Goal: Task Accomplishment & Management: Complete application form

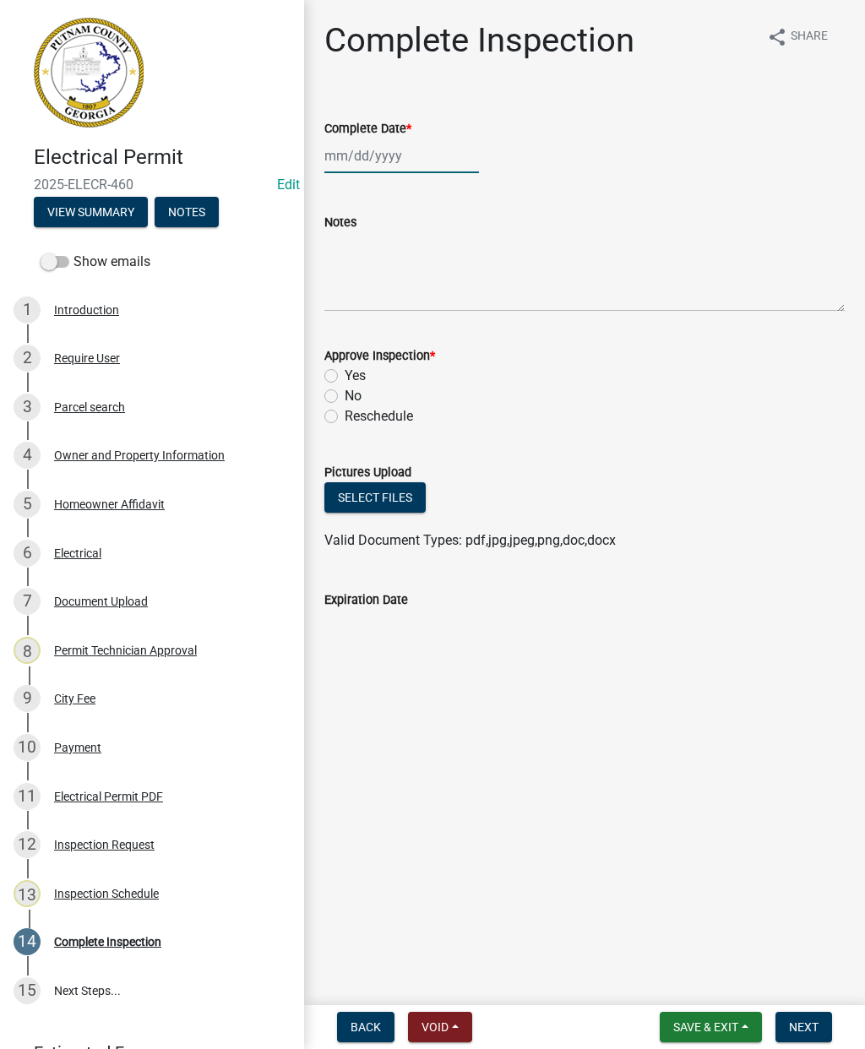
click at [365, 166] on div at bounding box center [401, 156] width 155 height 35
select select "8"
select select "2025"
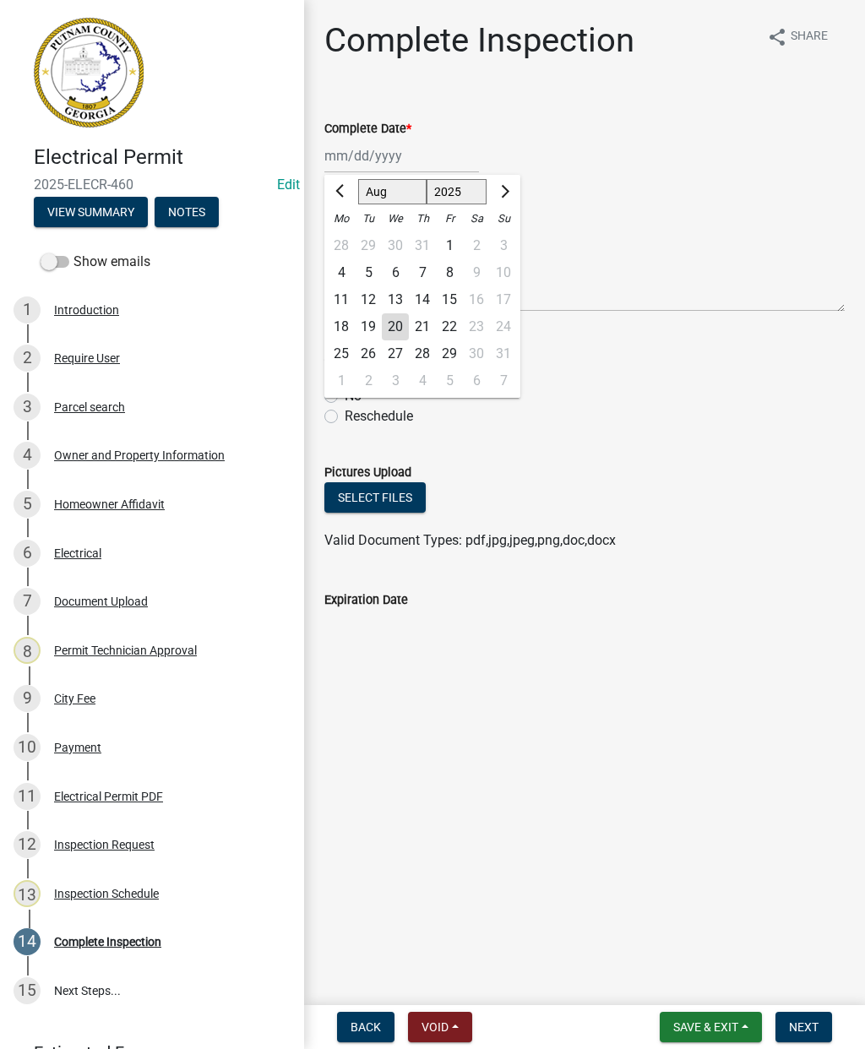
click at [393, 331] on div "20" at bounding box center [395, 326] width 27 height 27
type input "[DATE]"
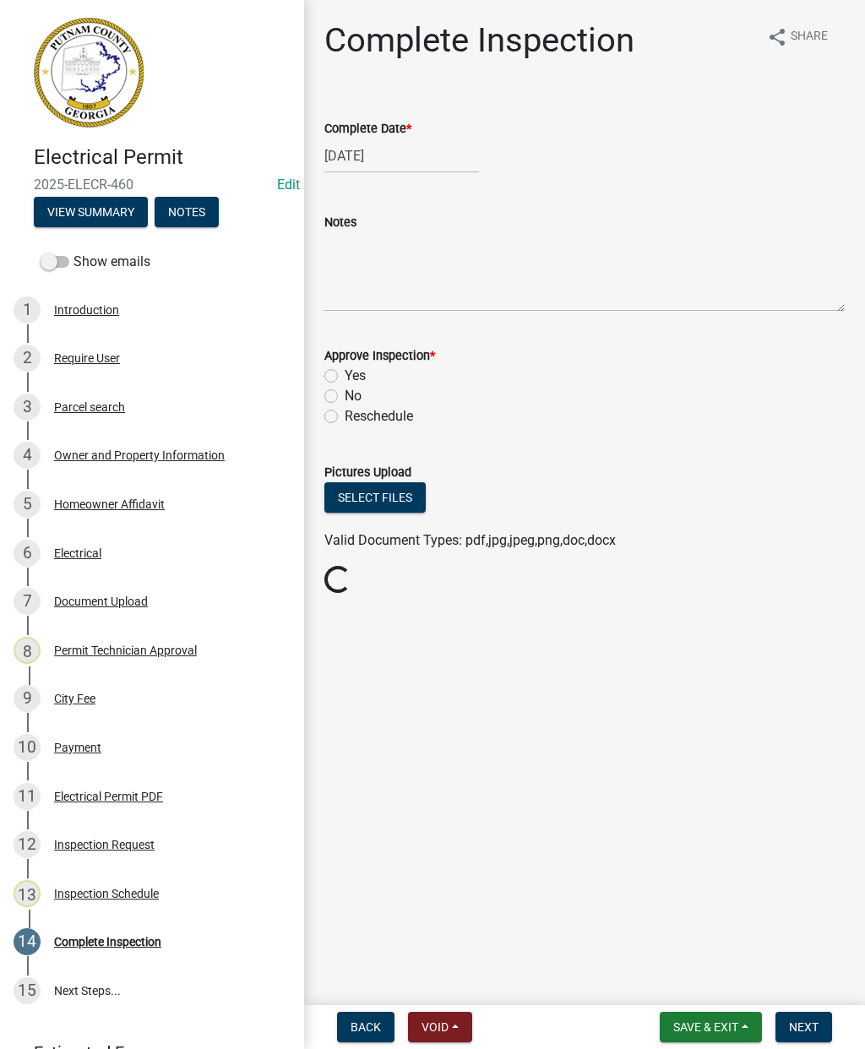
click at [345, 378] on label "Yes" at bounding box center [355, 376] width 21 height 20
click at [345, 377] on input "Yes" at bounding box center [350, 371] width 11 height 11
radio input "true"
click at [810, 1012] on button "Next" at bounding box center [804, 1027] width 57 height 30
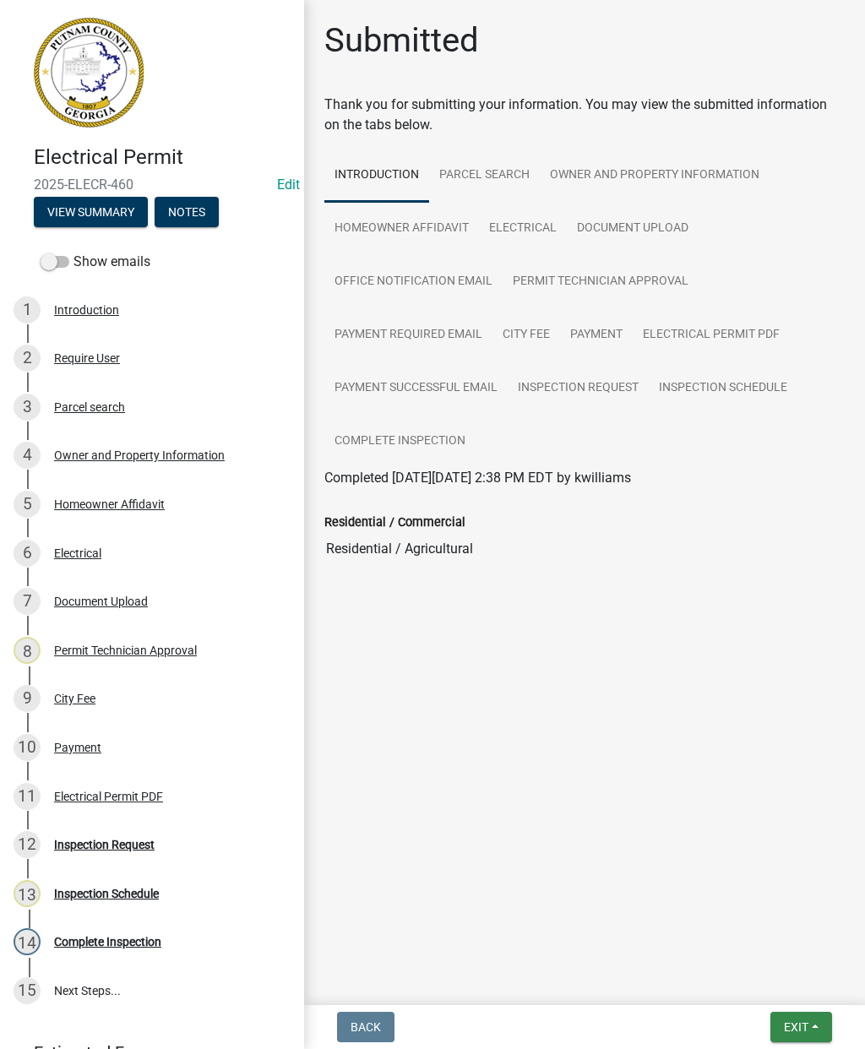
click at [804, 1017] on button "Exit" at bounding box center [801, 1027] width 62 height 30
click at [747, 982] on button "Save & Exit" at bounding box center [765, 983] width 135 height 41
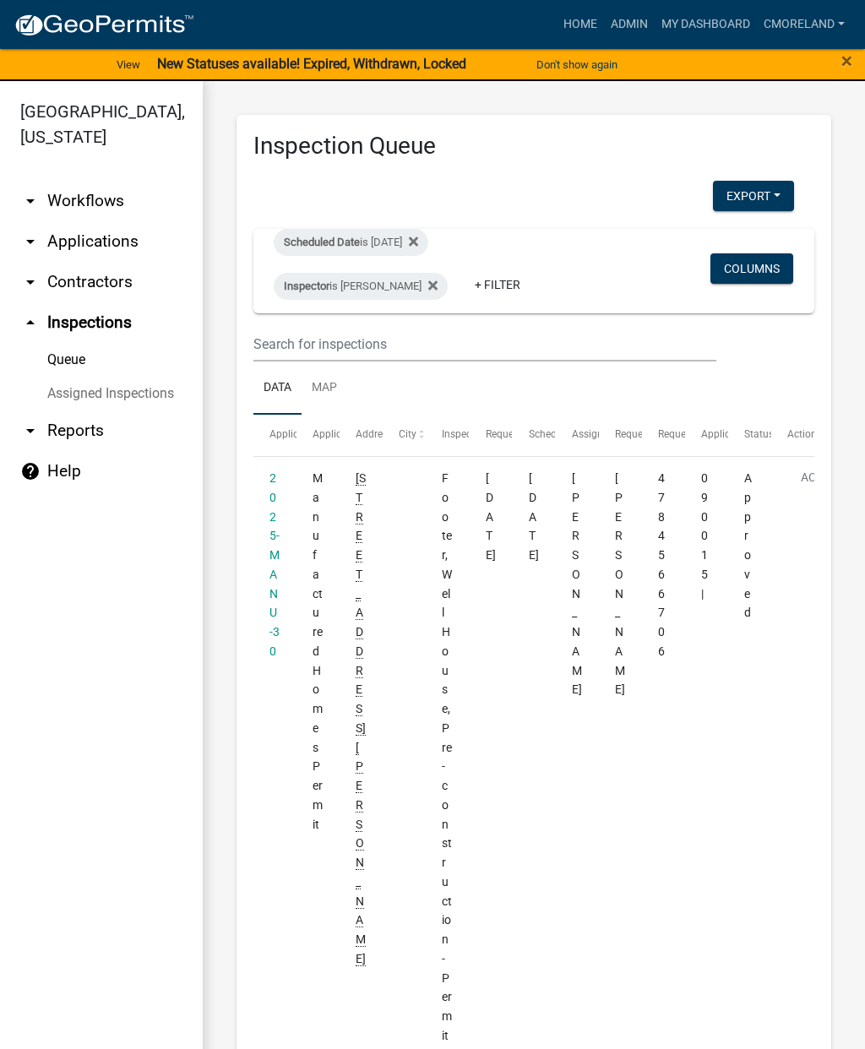
click at [434, 287] on fa-icon at bounding box center [430, 286] width 16 height 27
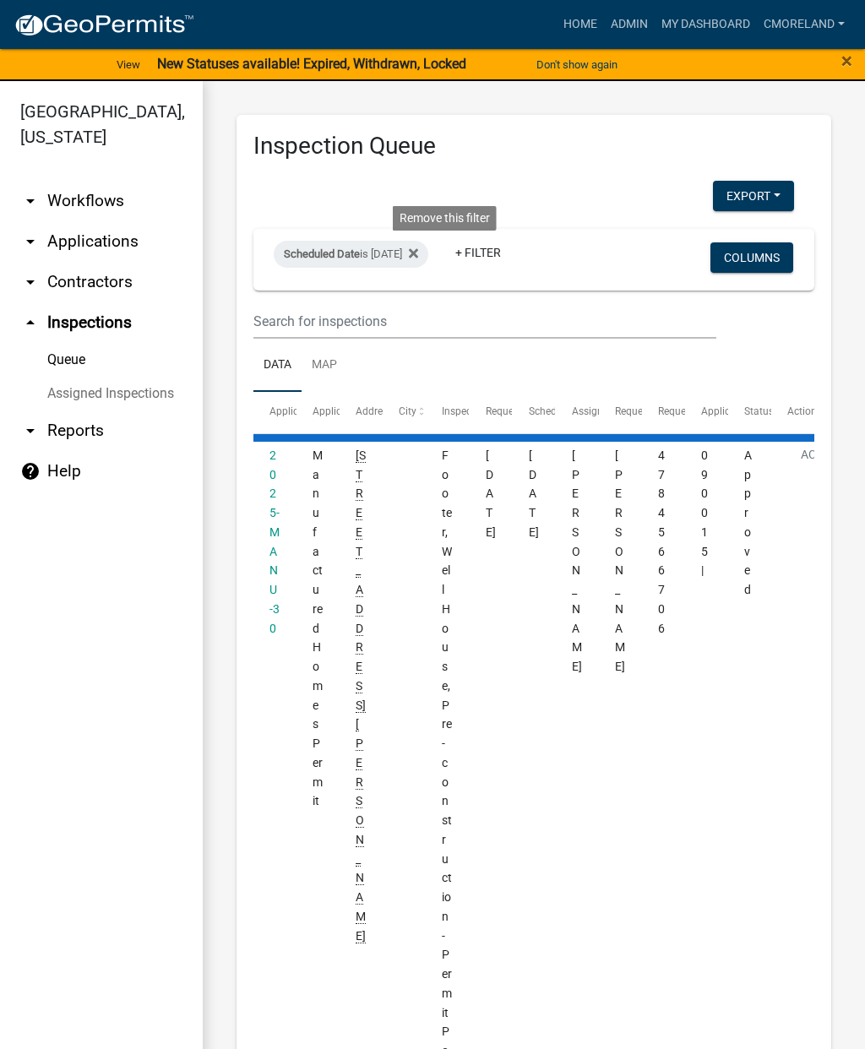
click at [418, 256] on icon at bounding box center [413, 253] width 9 height 9
select select "2: 50"
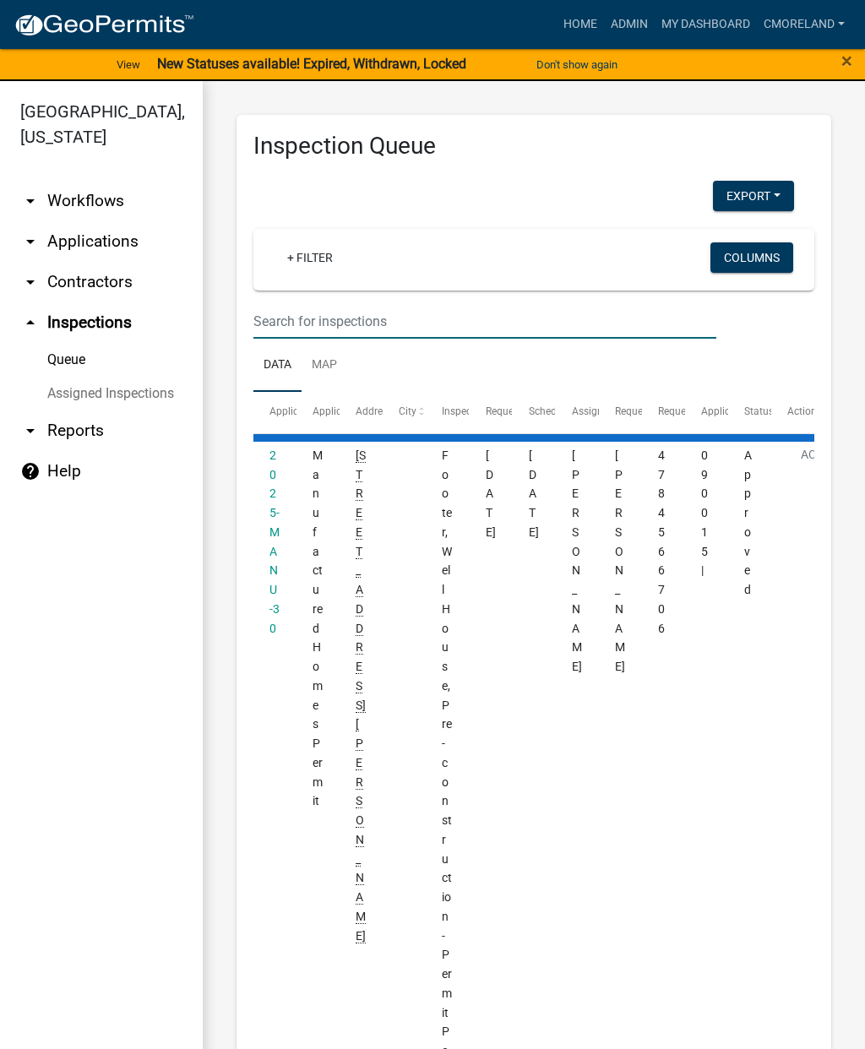
click at [280, 313] on input "text" at bounding box center [484, 321] width 463 height 35
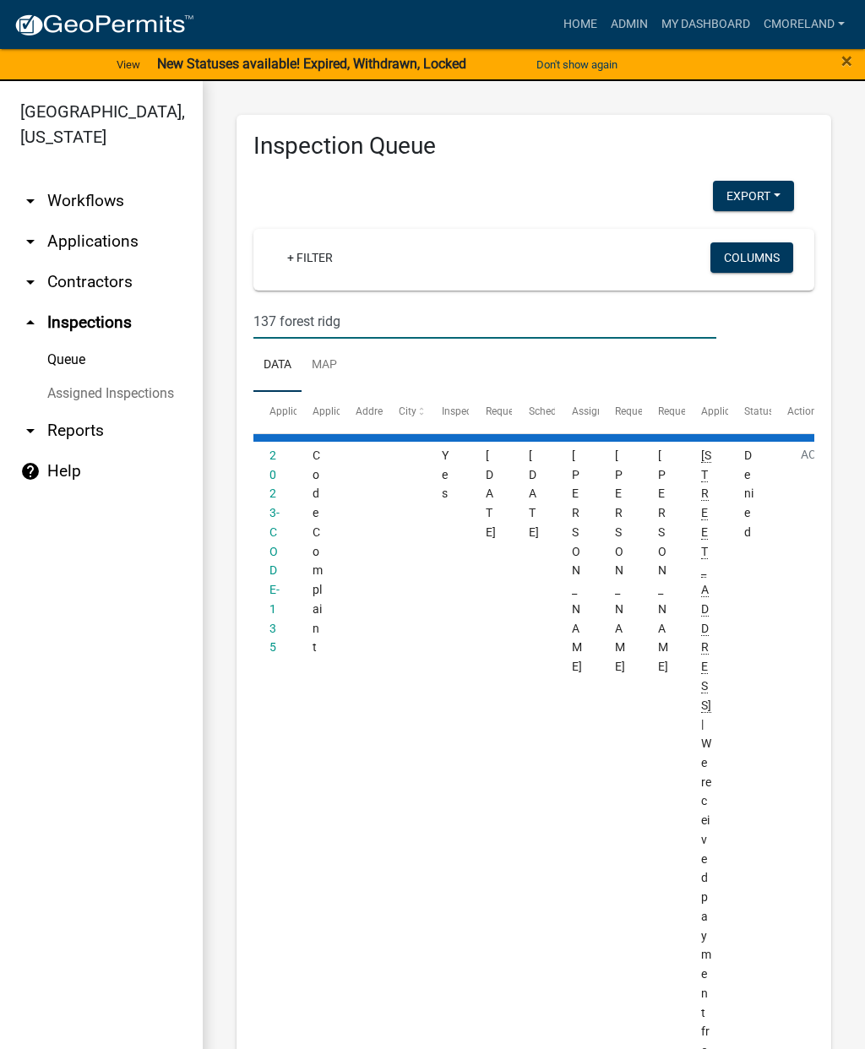
type input "[STREET_ADDRESS]"
select select "2: 50"
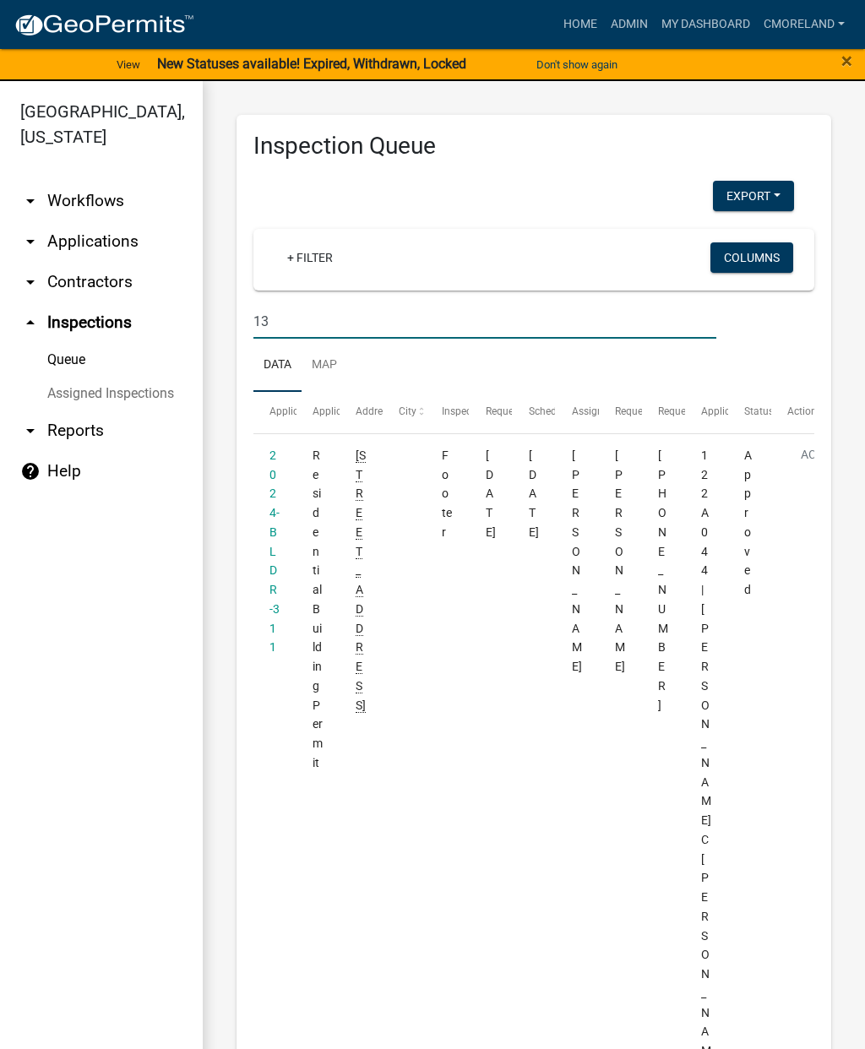
type input "1"
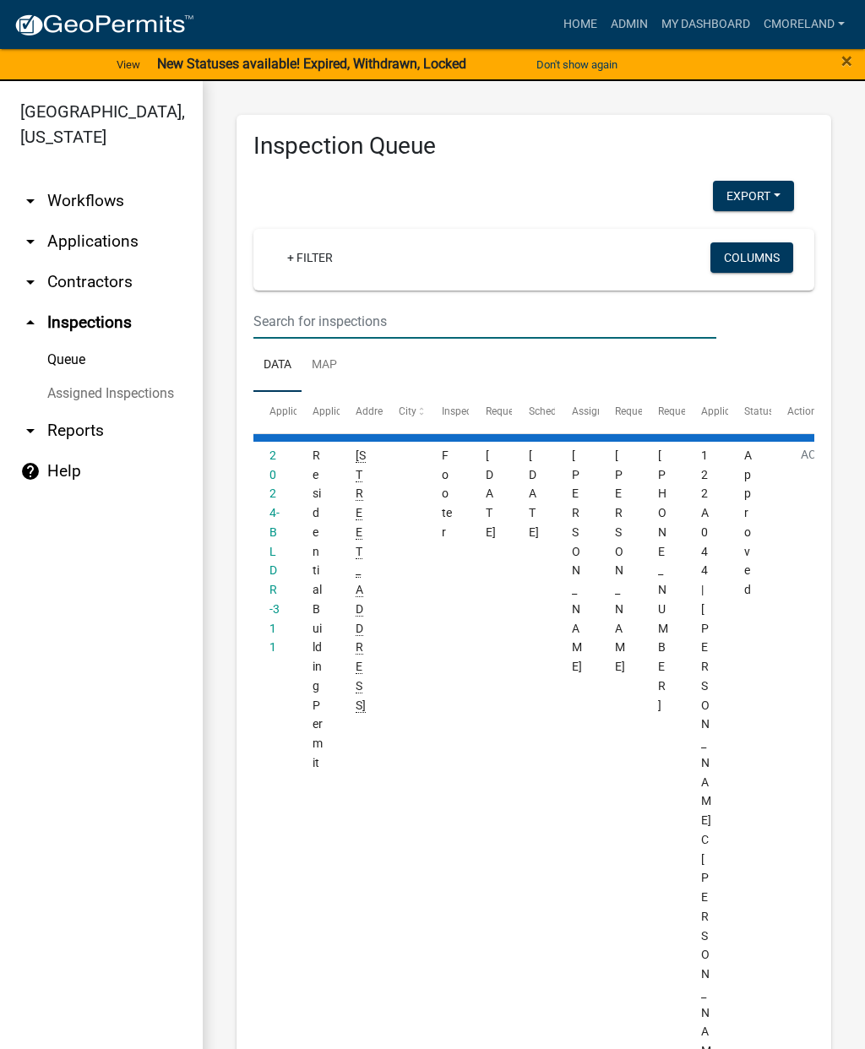
select select "2: 50"
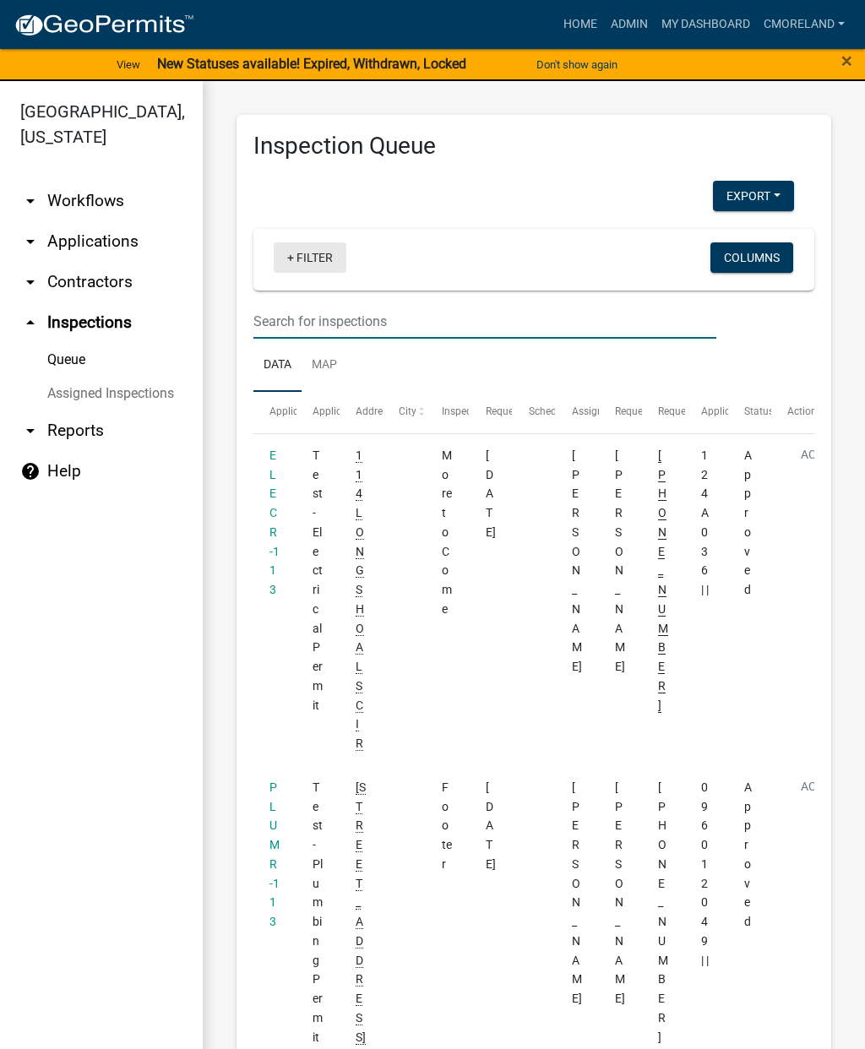
click at [307, 258] on link "+ Filter" at bounding box center [310, 257] width 73 height 30
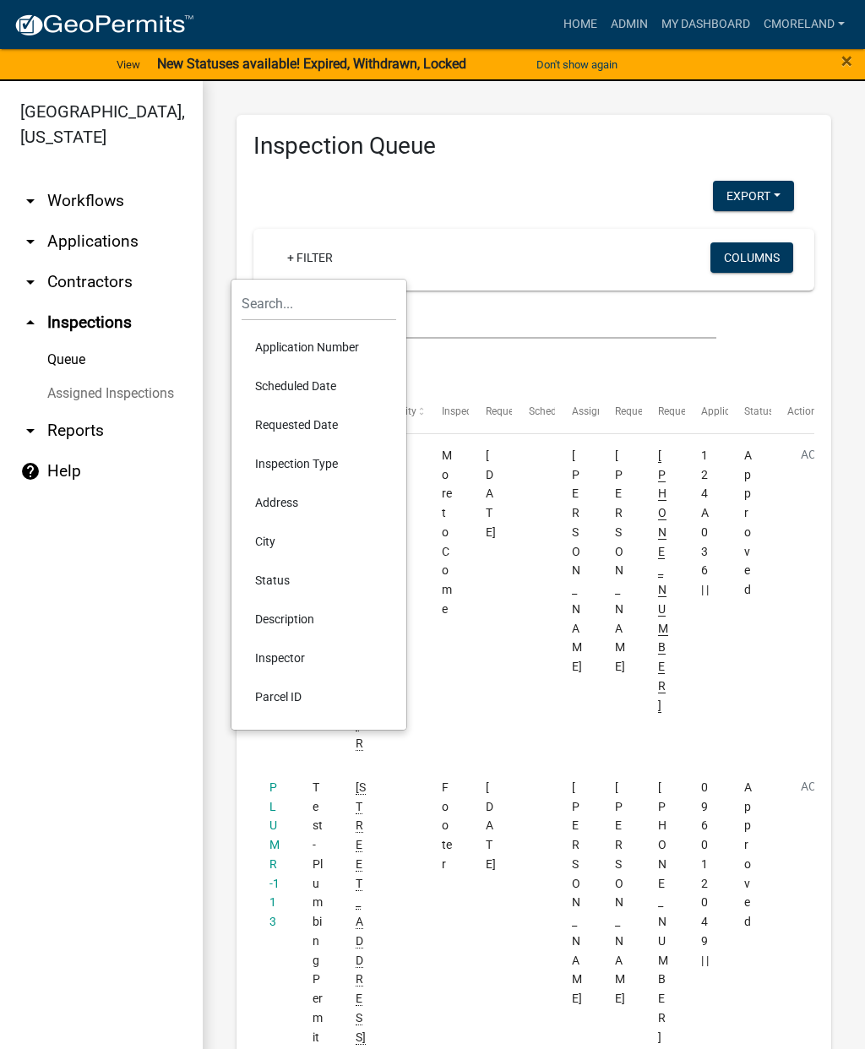
click at [287, 381] on li "Scheduled Date" at bounding box center [319, 386] width 155 height 39
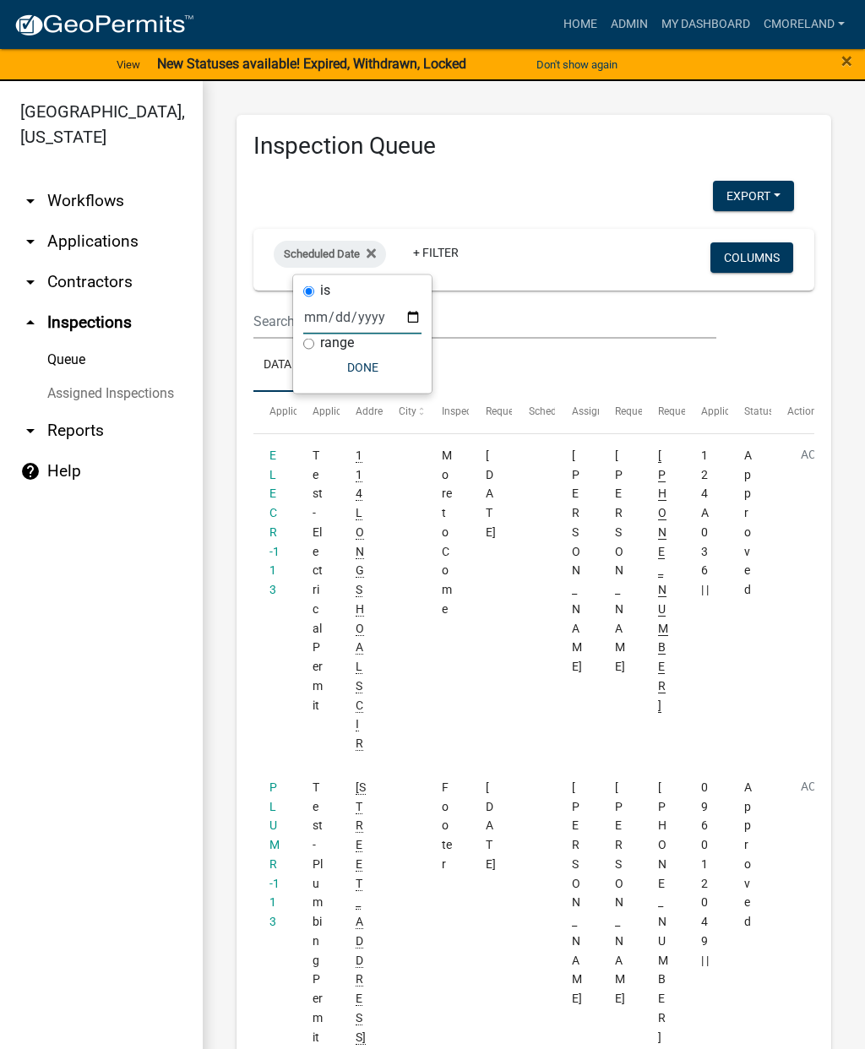
click at [331, 310] on input "date" at bounding box center [362, 317] width 118 height 35
type input "[DATE]"
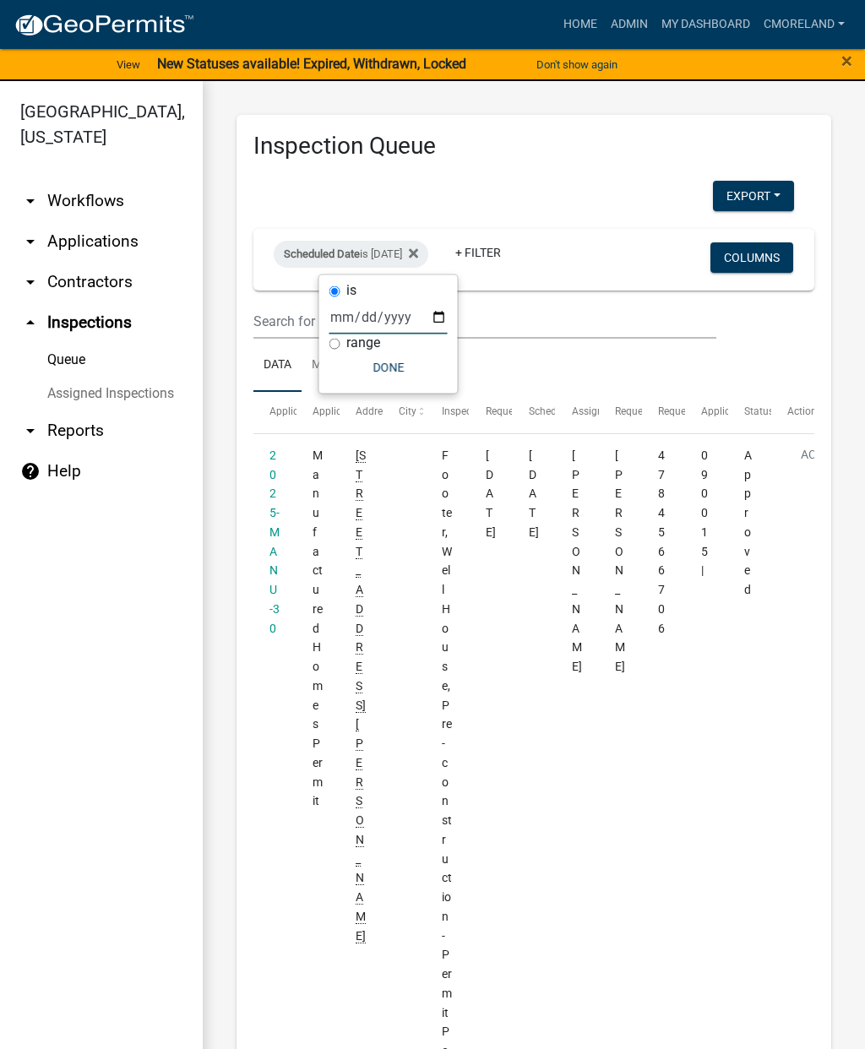
click at [368, 362] on button "Done" at bounding box center [388, 367] width 118 height 30
click at [418, 249] on fa-icon at bounding box center [410, 254] width 16 height 27
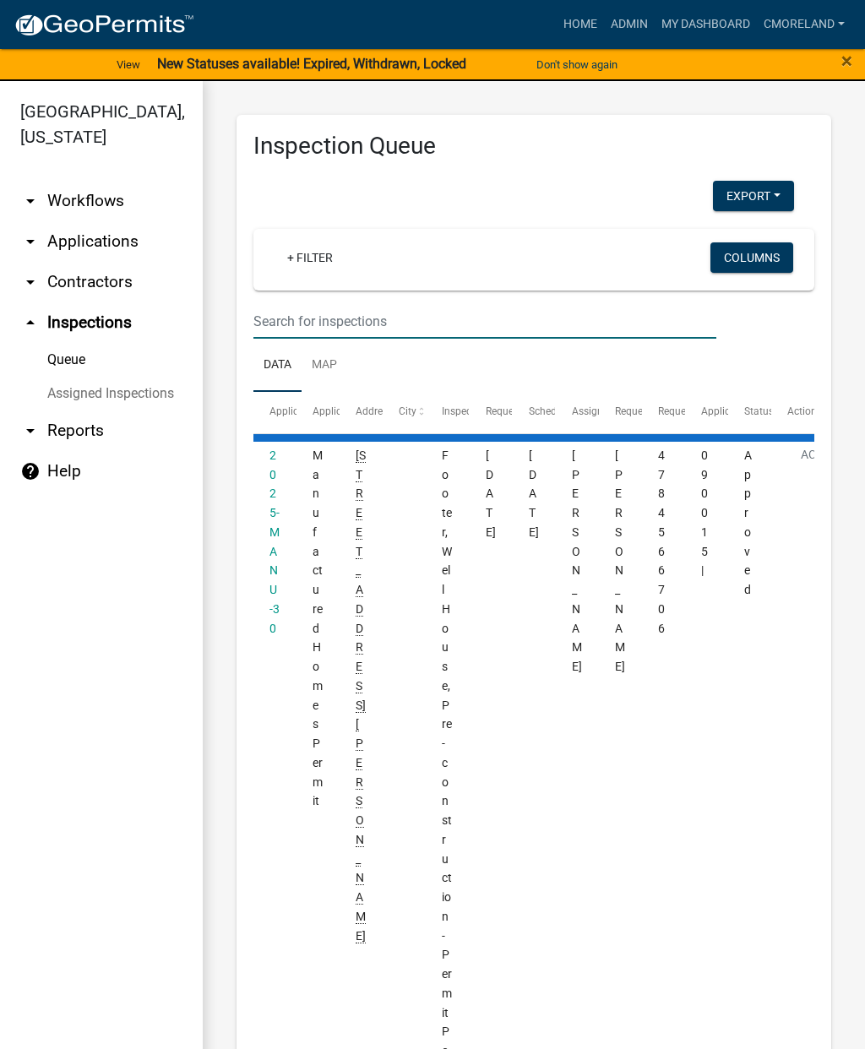
click at [362, 313] on input "text" at bounding box center [484, 321] width 463 height 35
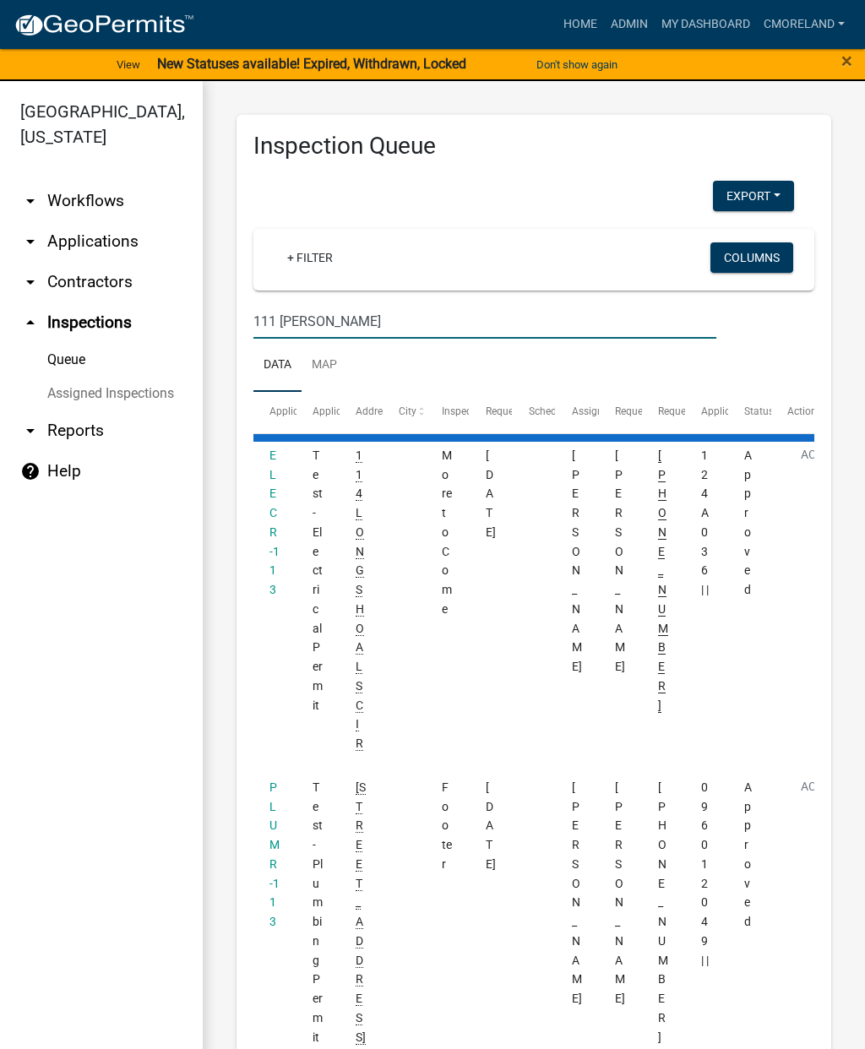
type input "111 [PERSON_NAME]"
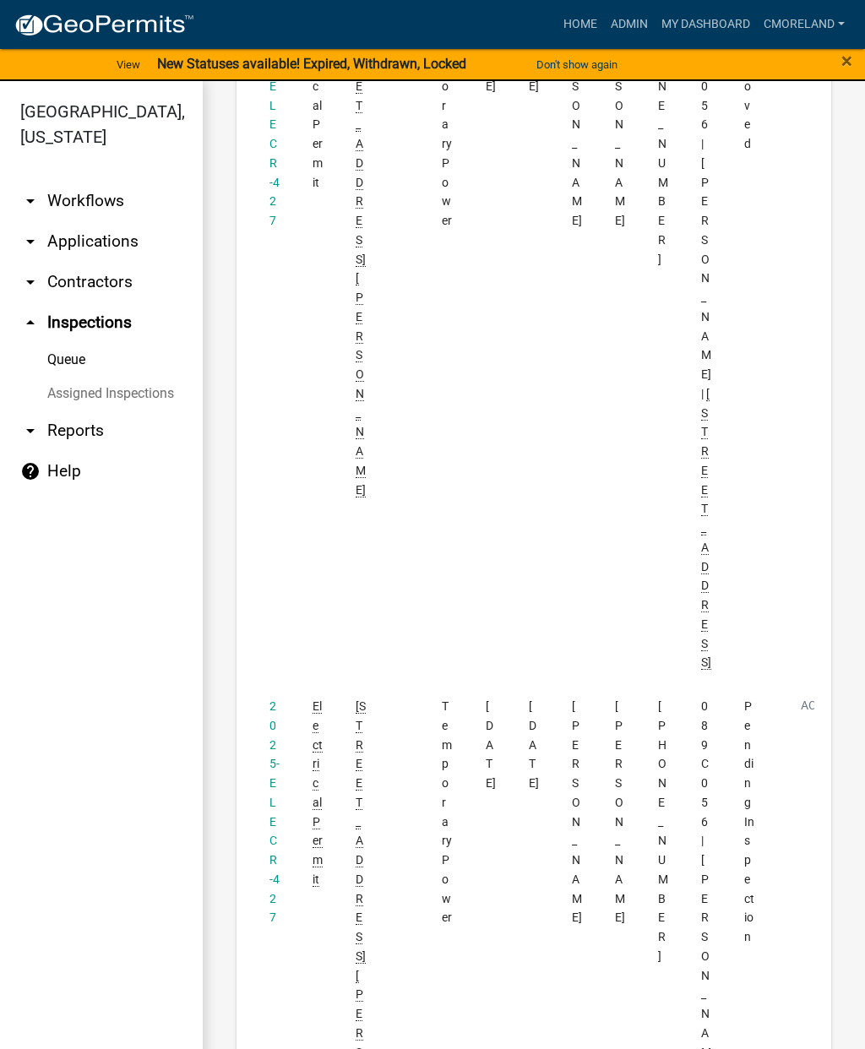
select select "2: 50"
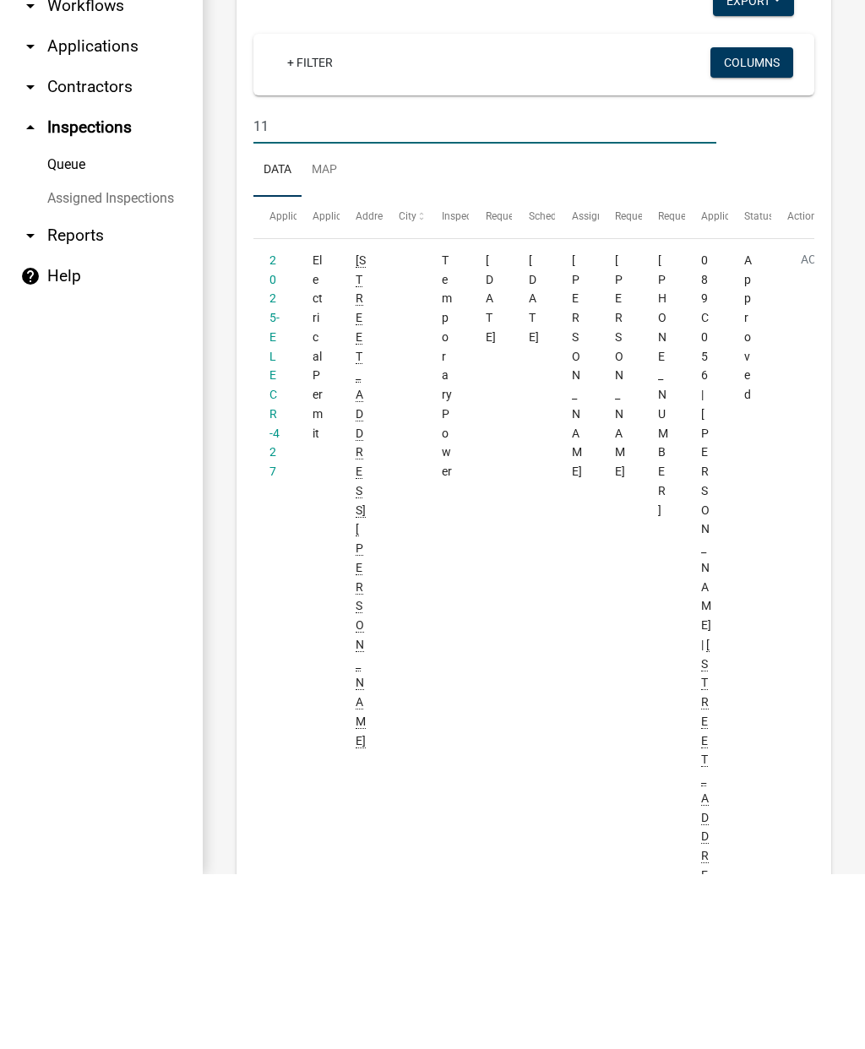
type input "1"
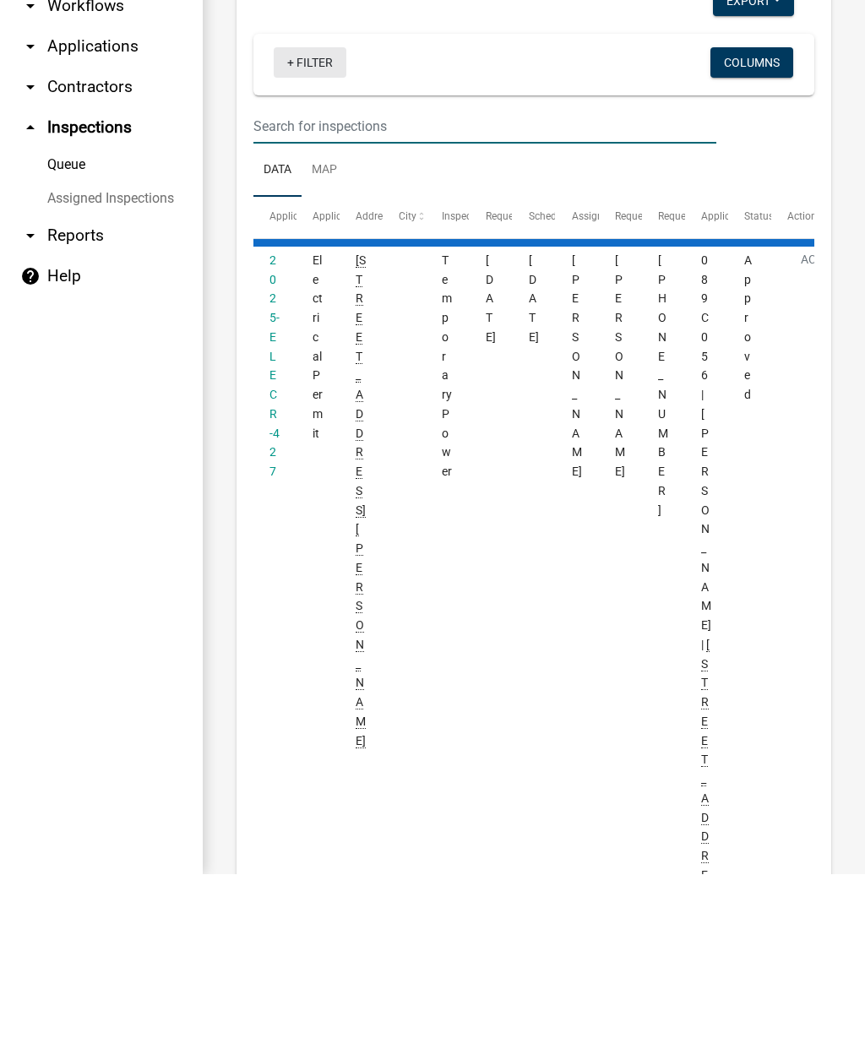
click at [313, 222] on link "+ Filter" at bounding box center [310, 237] width 73 height 30
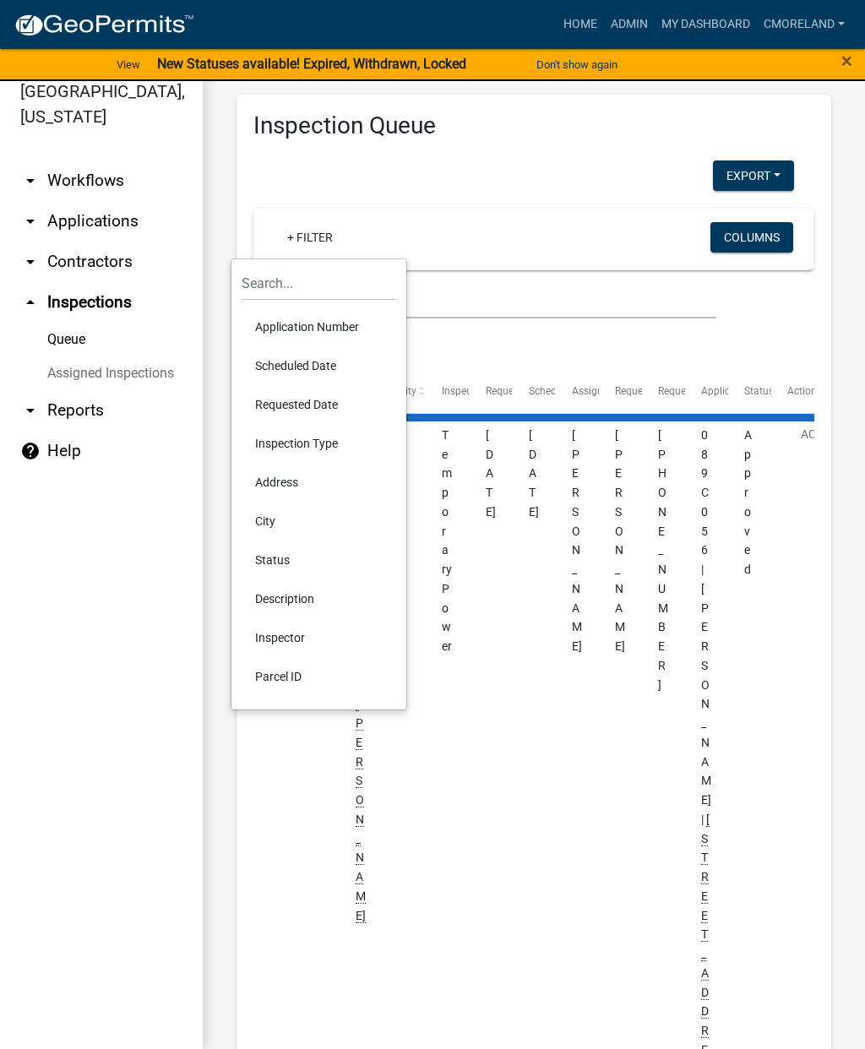
select select "2: 50"
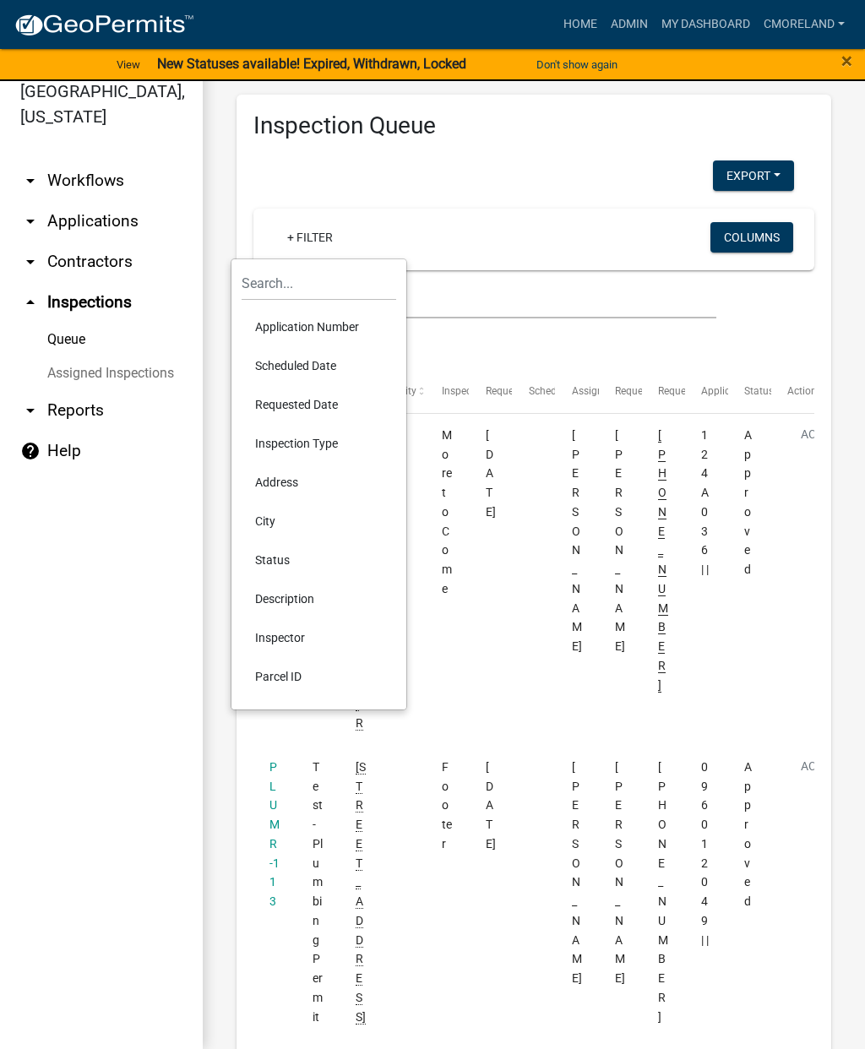
click at [271, 632] on li "Inspector" at bounding box center [319, 637] width 155 height 39
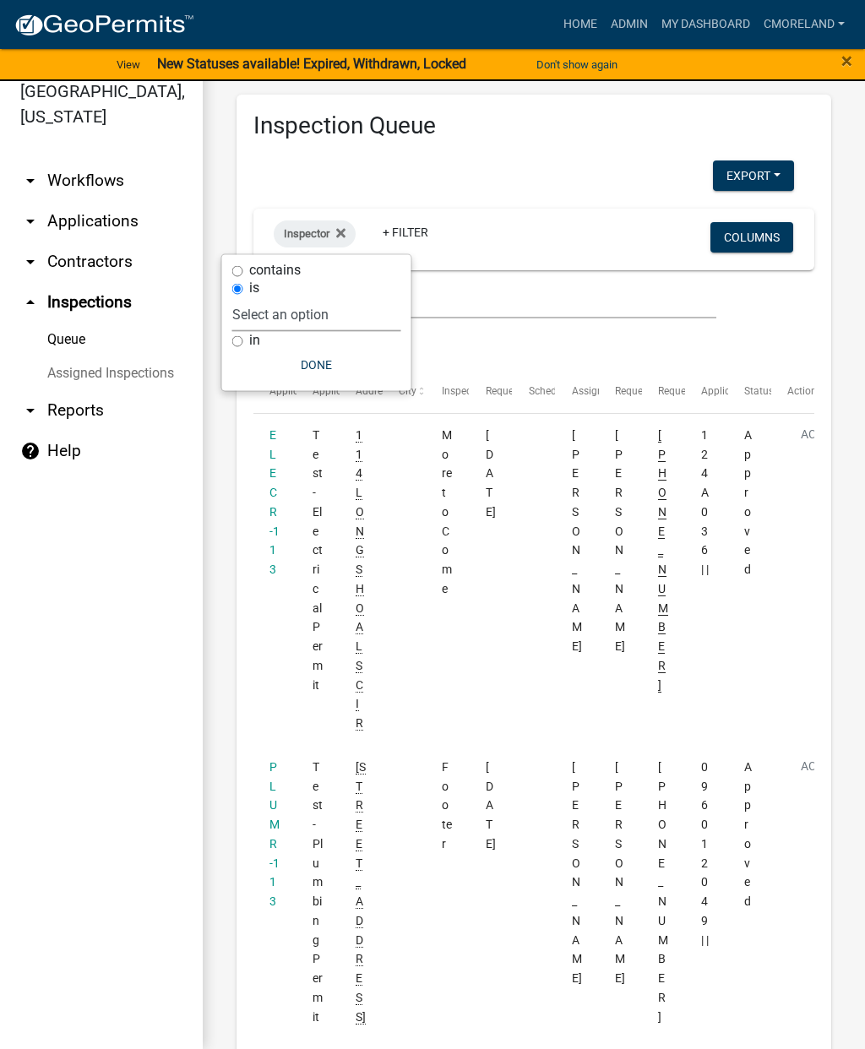
click at [357, 306] on select "Select an option None [PERSON_NAME] [PERSON_NAME] [PERSON_NAME] [PERSON_NAME] […" at bounding box center [316, 314] width 169 height 35
click at [343, 237] on icon at bounding box center [340, 233] width 9 height 14
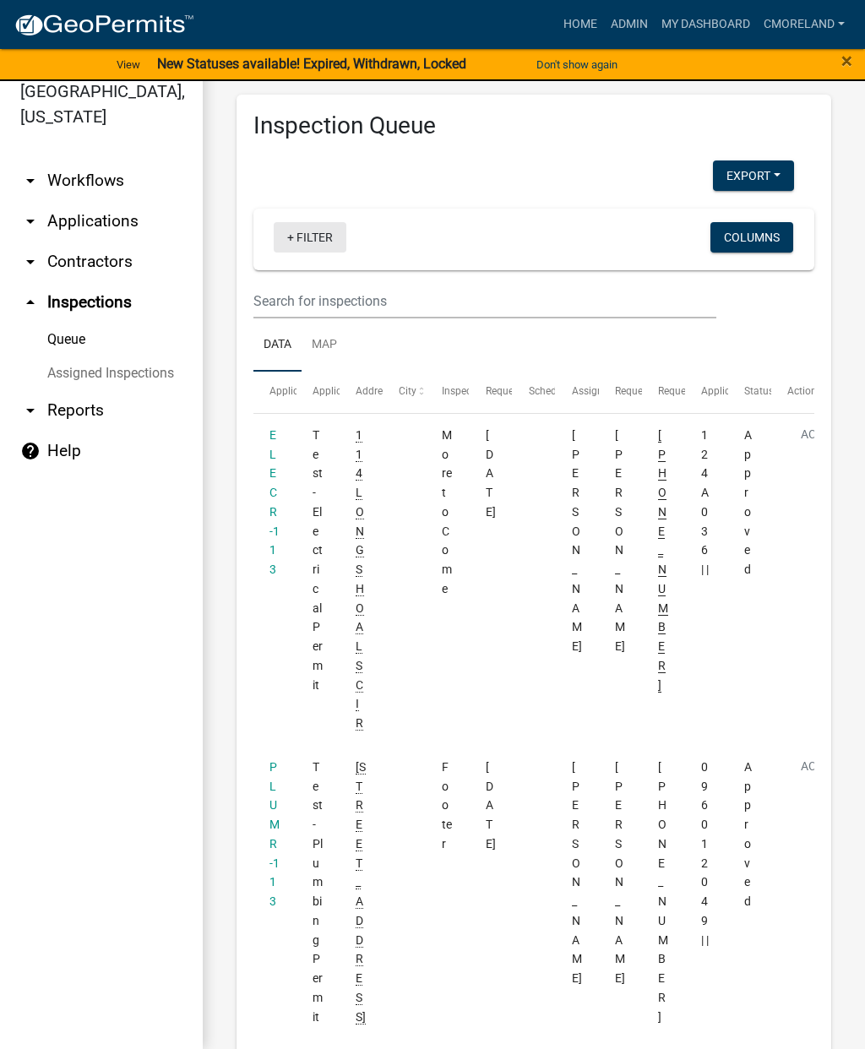
click at [307, 238] on link "+ Filter" at bounding box center [310, 237] width 73 height 30
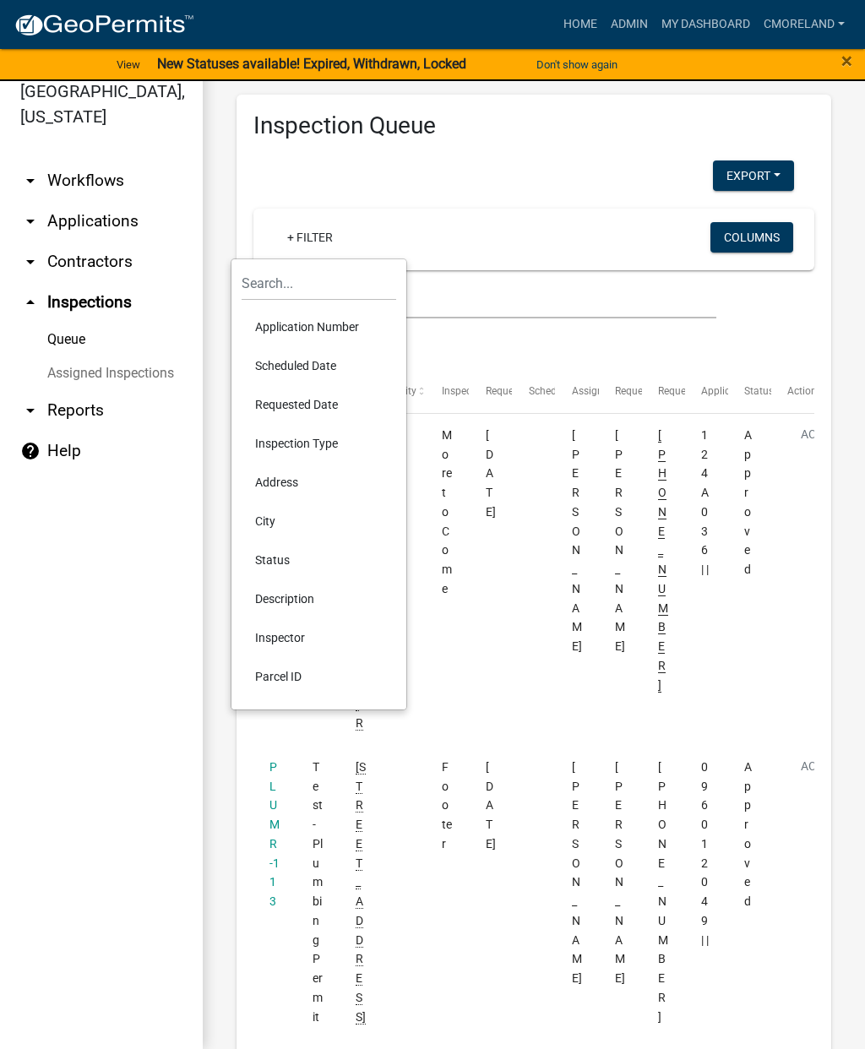
click at [281, 368] on li "Scheduled Date" at bounding box center [319, 365] width 155 height 39
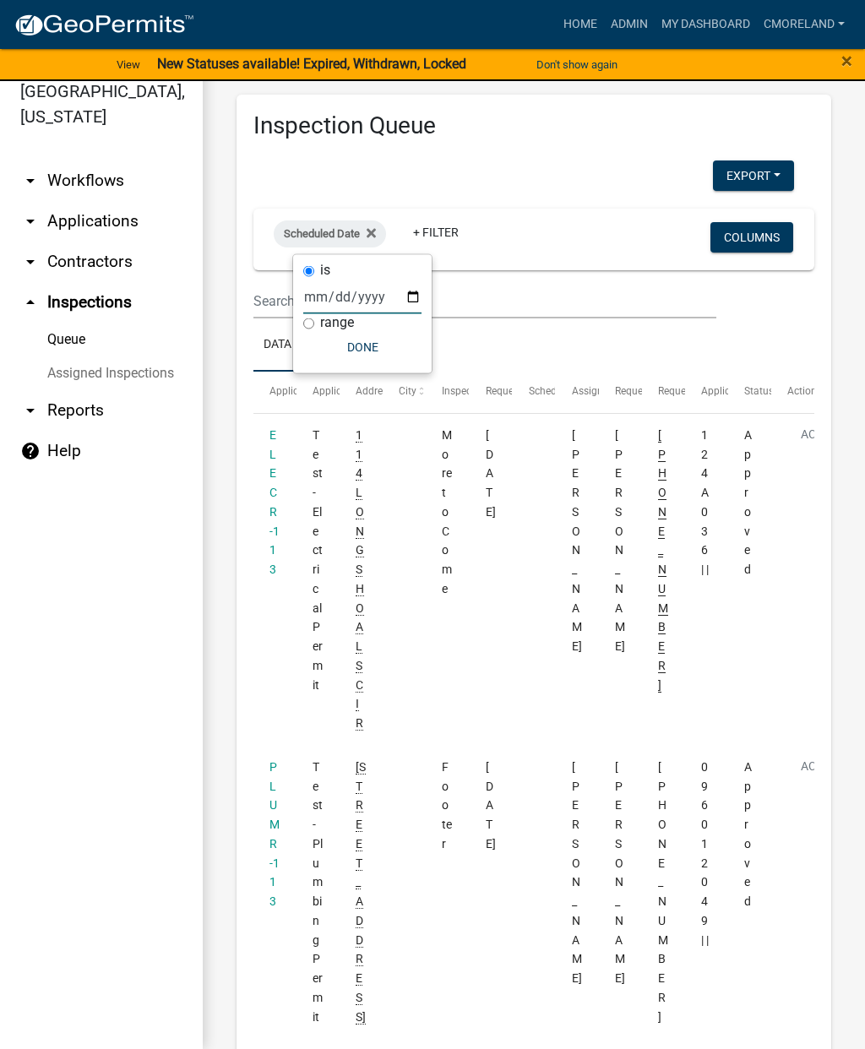
click at [336, 294] on input "date" at bounding box center [362, 297] width 118 height 35
type input "[DATE]"
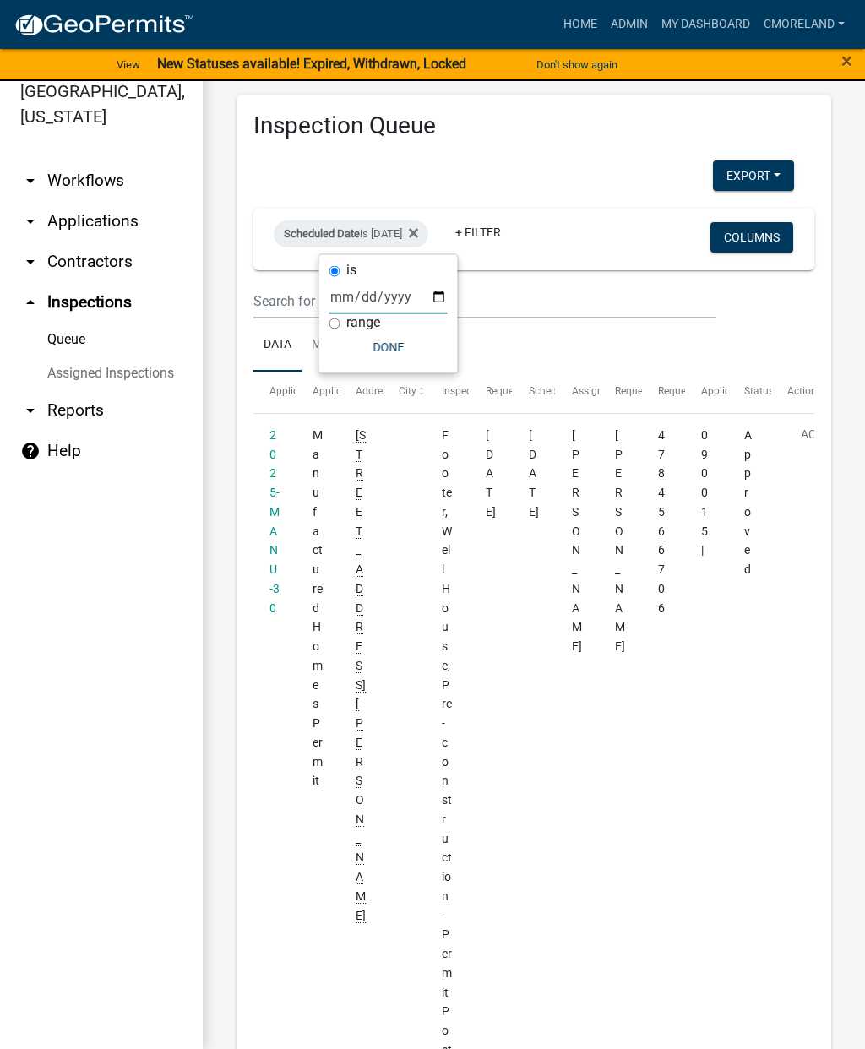
click at [366, 343] on button "Done" at bounding box center [388, 347] width 118 height 30
click at [504, 245] on link "+ Filter" at bounding box center [478, 232] width 73 height 30
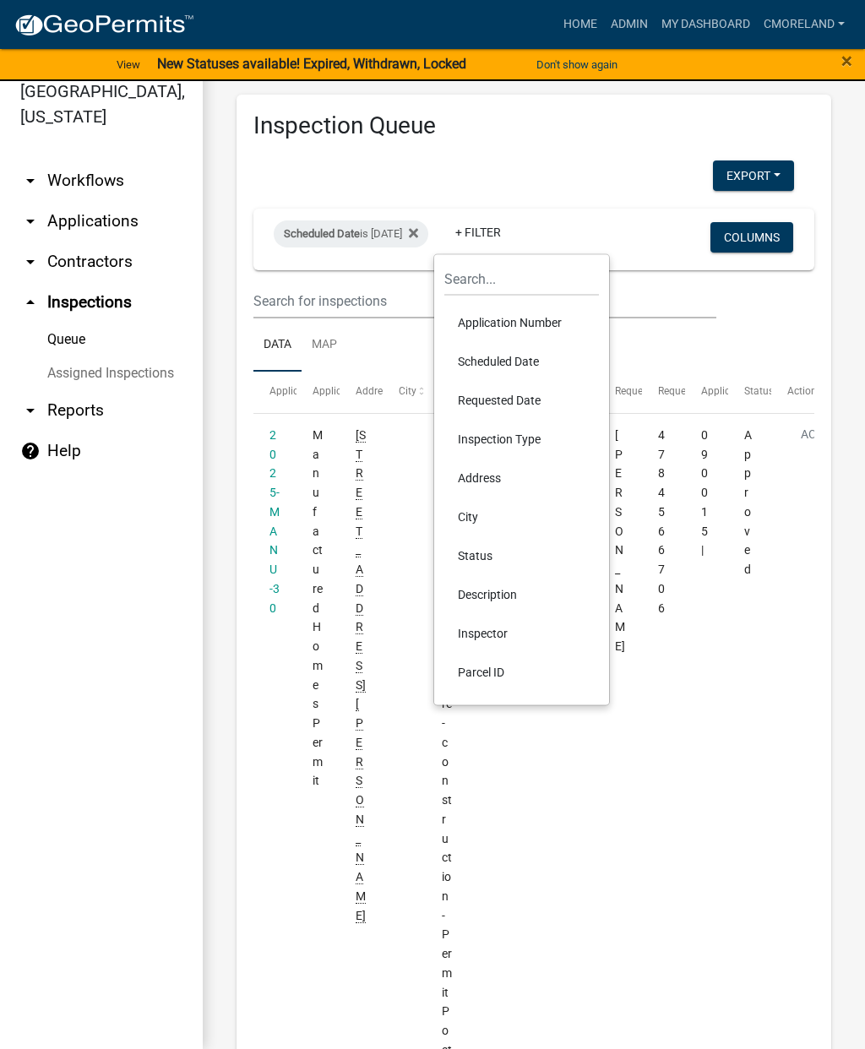
click at [473, 628] on li "Inspector" at bounding box center [521, 633] width 155 height 39
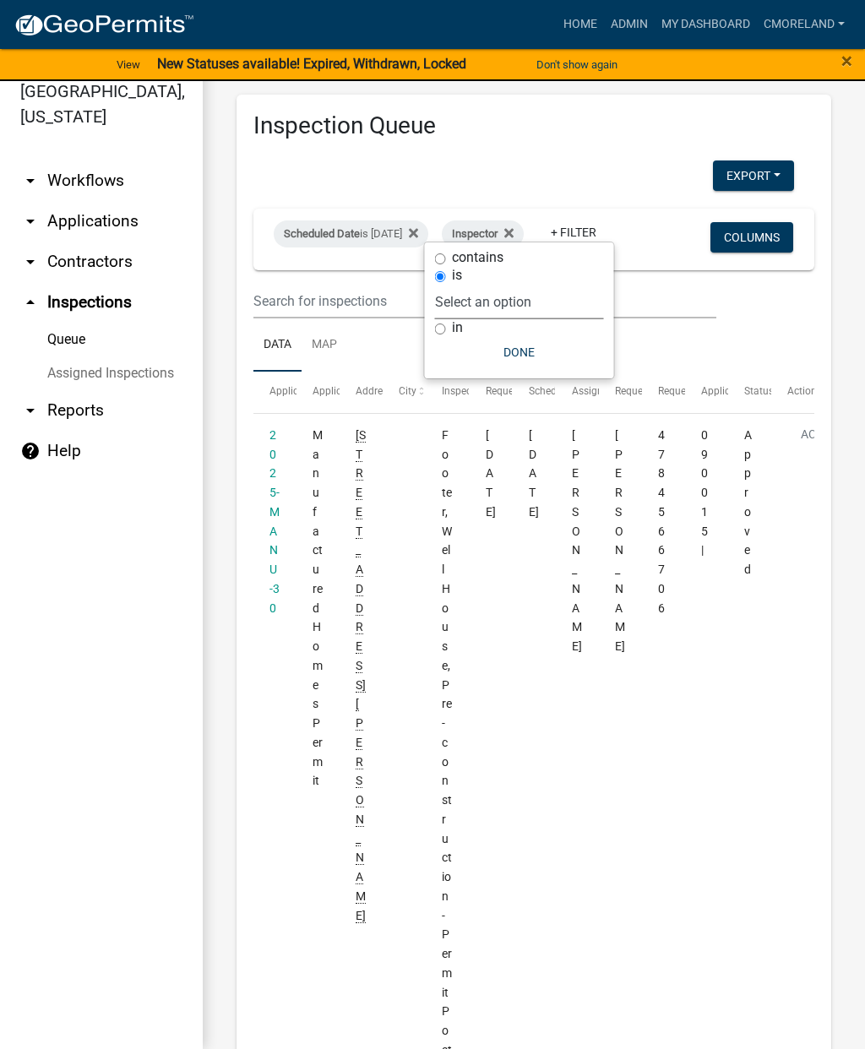
click at [570, 307] on select "Select an option None [PERSON_NAME] [PERSON_NAME] [PERSON_NAME] [PERSON_NAME] […" at bounding box center [519, 302] width 169 height 35
select select "a0ea4169-8540-4a2c-b9f4-cf4c1ffdeb95"
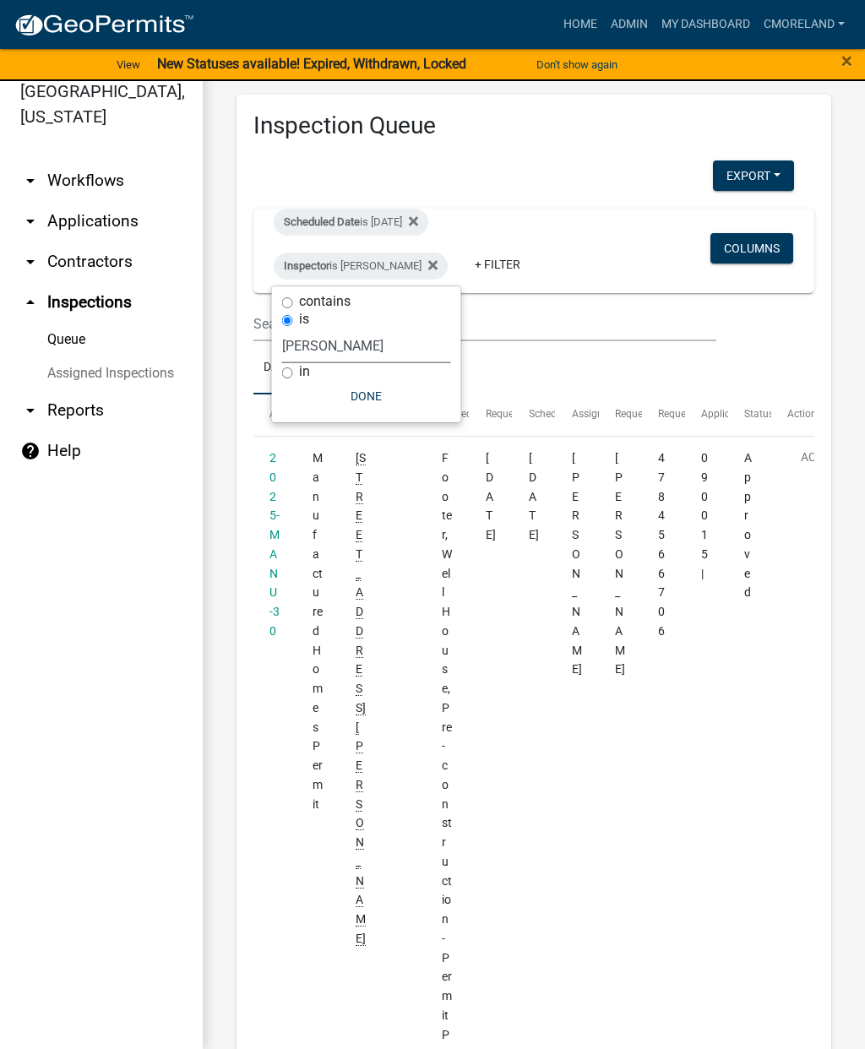
click at [365, 408] on button "Done" at bounding box center [366, 396] width 169 height 30
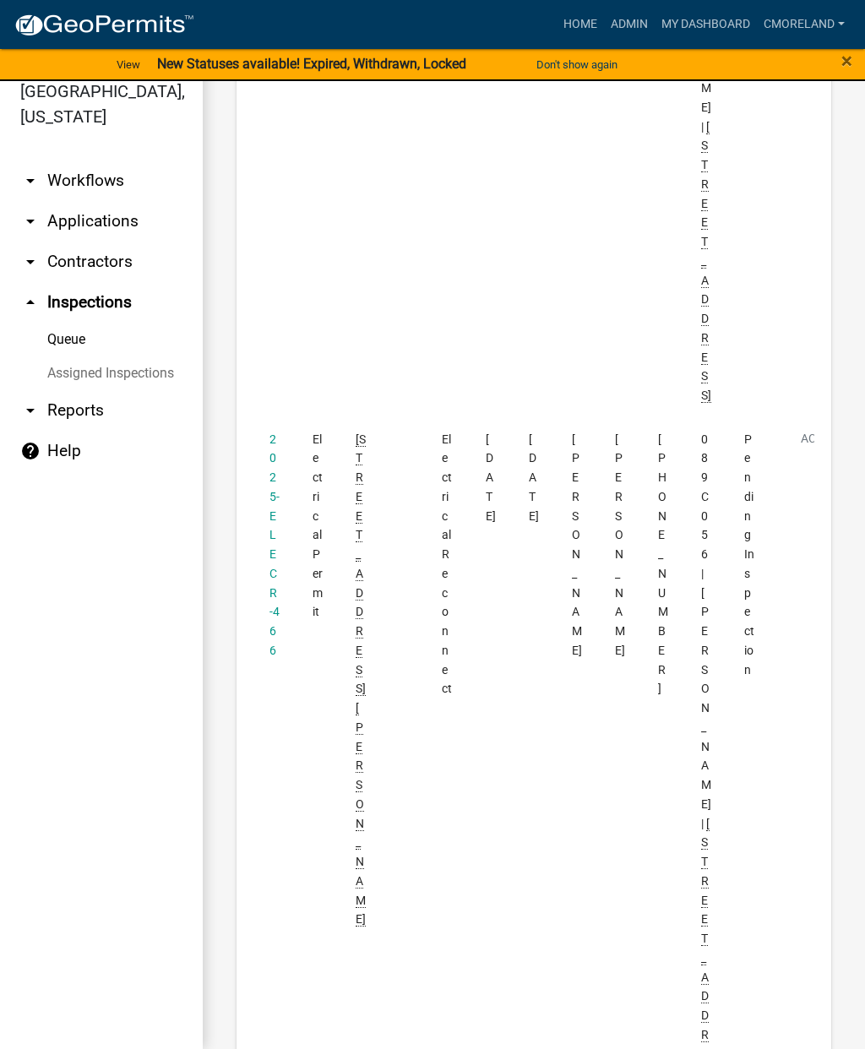
scroll to position [4470, 0]
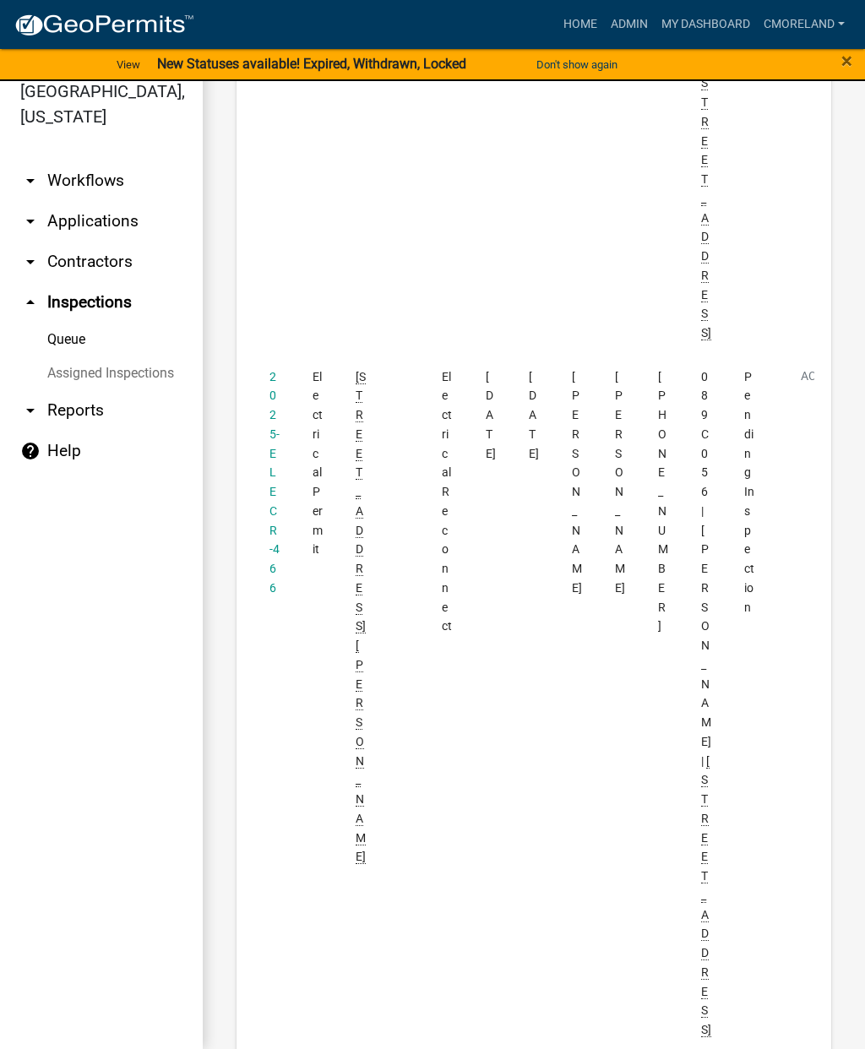
click at [275, 489] on link "2025-ELECR-466" at bounding box center [274, 482] width 10 height 225
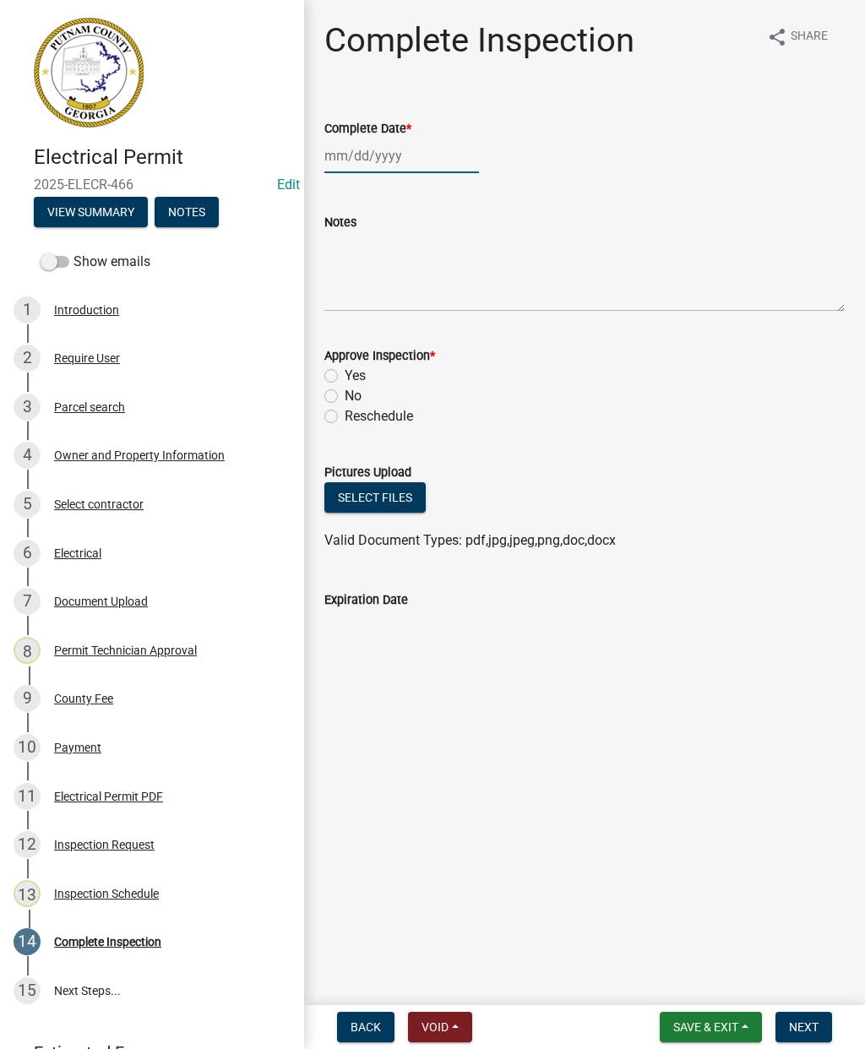
click at [372, 167] on div at bounding box center [401, 156] width 155 height 35
select select "8"
select select "2025"
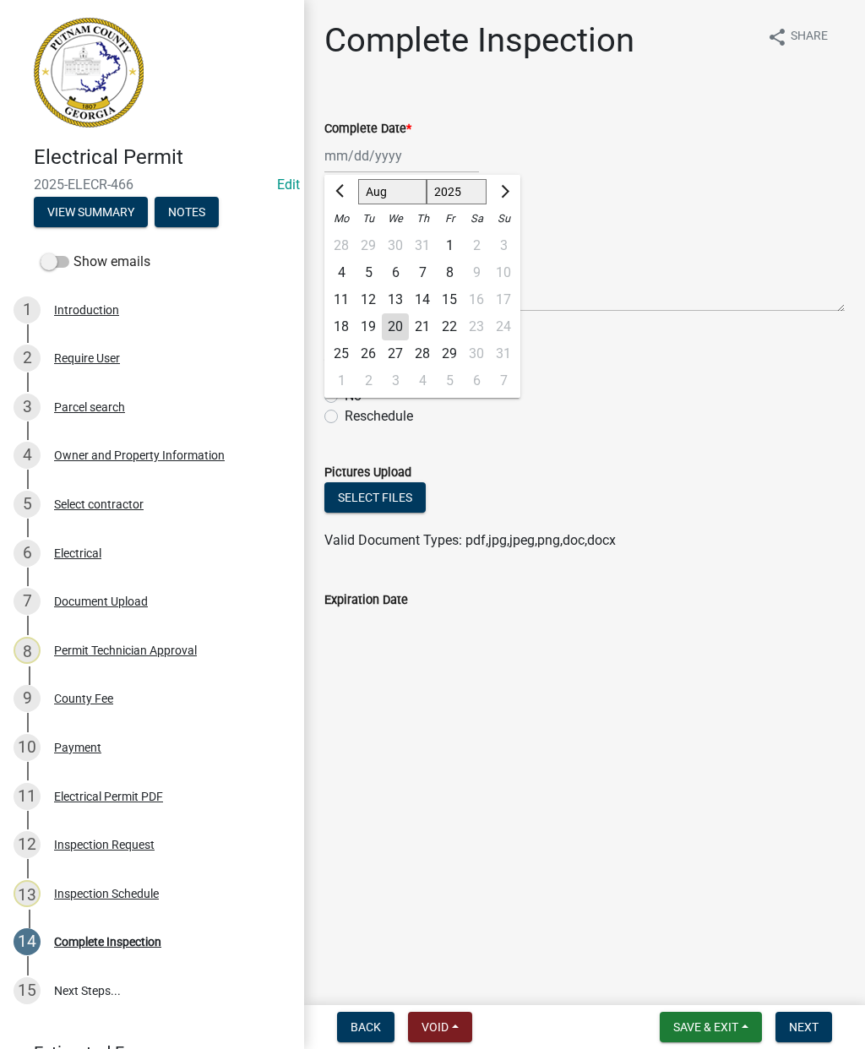
click at [389, 318] on div "20" at bounding box center [395, 326] width 27 height 27
type input "[DATE]"
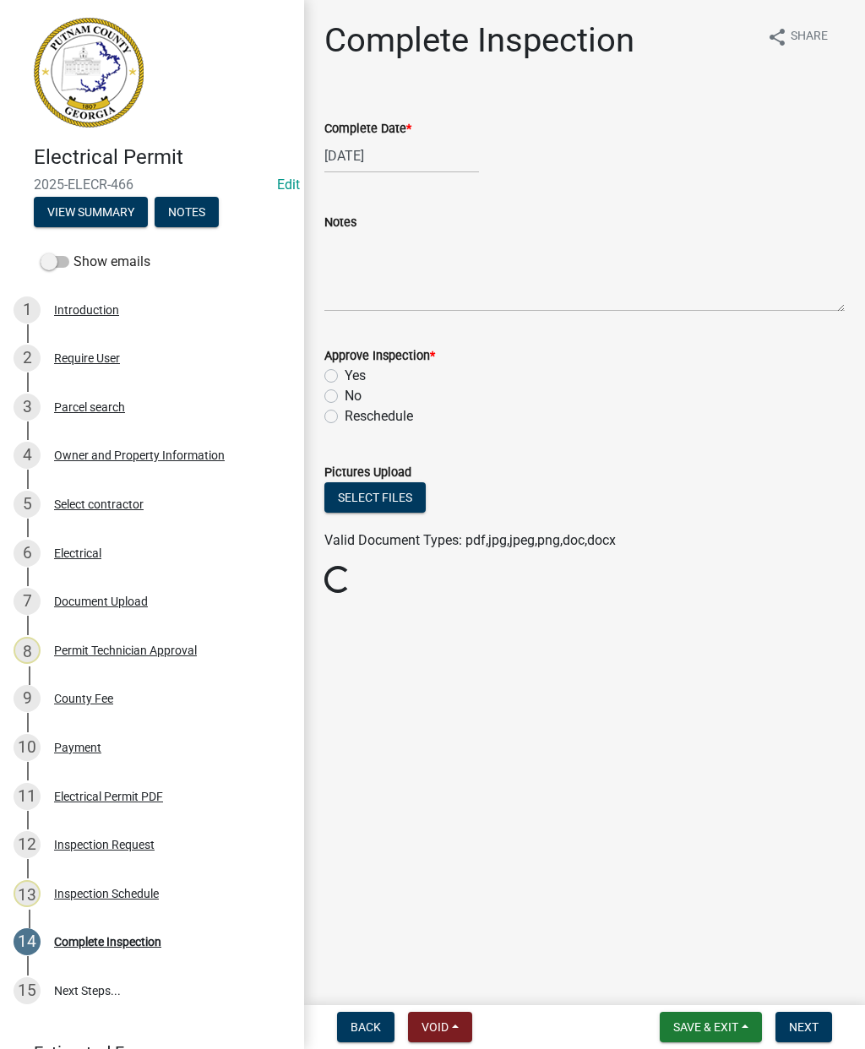
click at [345, 372] on label "Yes" at bounding box center [355, 376] width 21 height 20
click at [345, 372] on input "Yes" at bounding box center [350, 371] width 11 height 11
radio input "true"
click at [811, 1035] on button "Next" at bounding box center [804, 1027] width 57 height 30
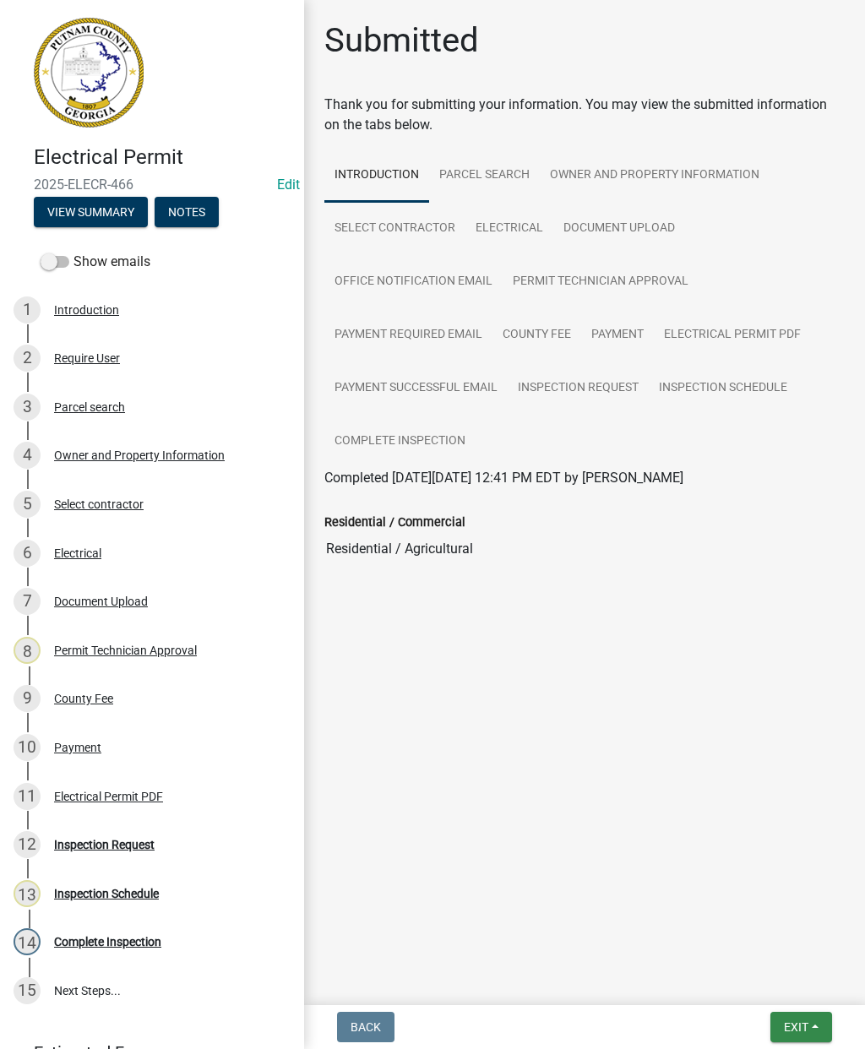
click at [818, 1019] on button "Exit" at bounding box center [801, 1027] width 62 height 30
click at [770, 980] on button "Save & Exit" at bounding box center [765, 983] width 135 height 41
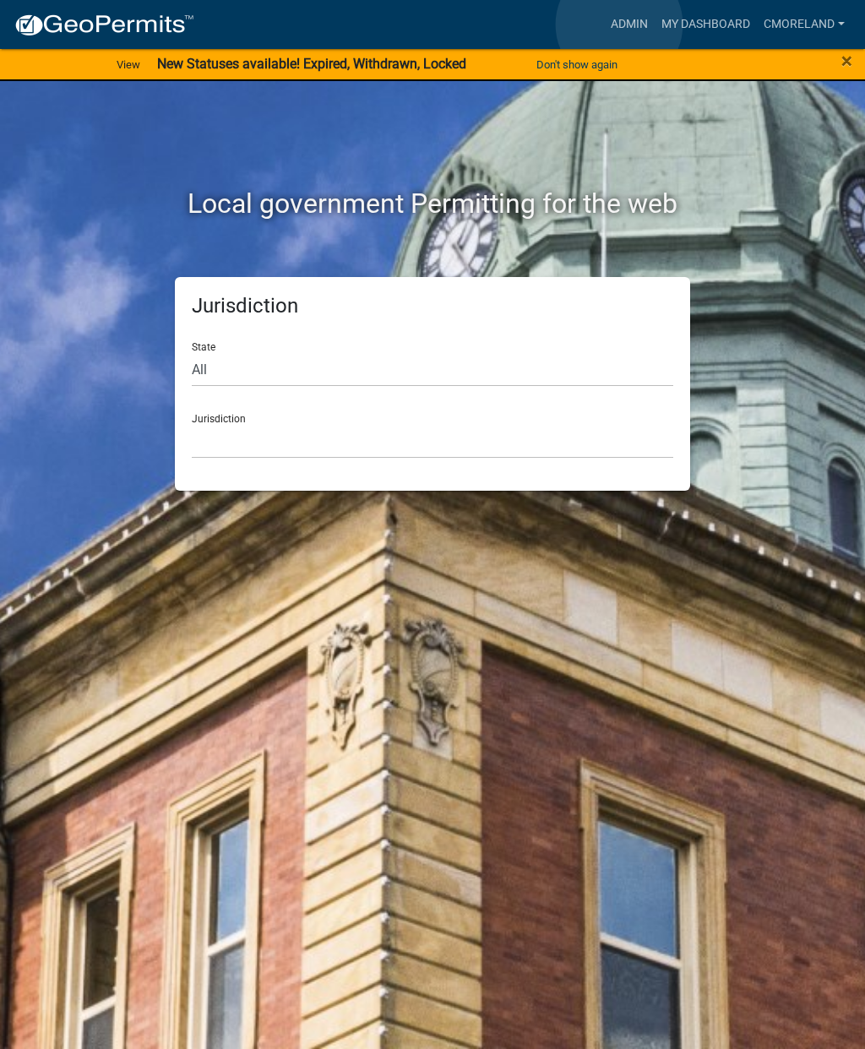
click at [619, 25] on link "Admin" at bounding box center [629, 24] width 51 height 32
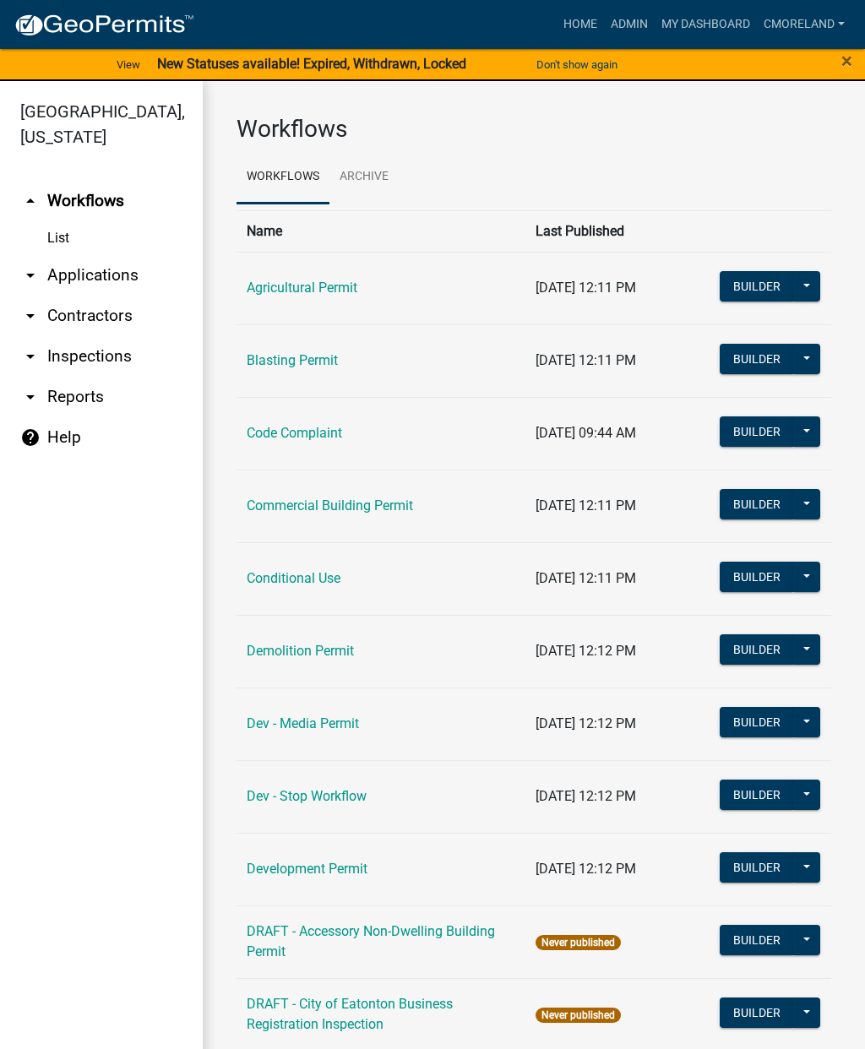
click at [95, 366] on link "arrow_drop_down Inspections" at bounding box center [101, 356] width 203 height 41
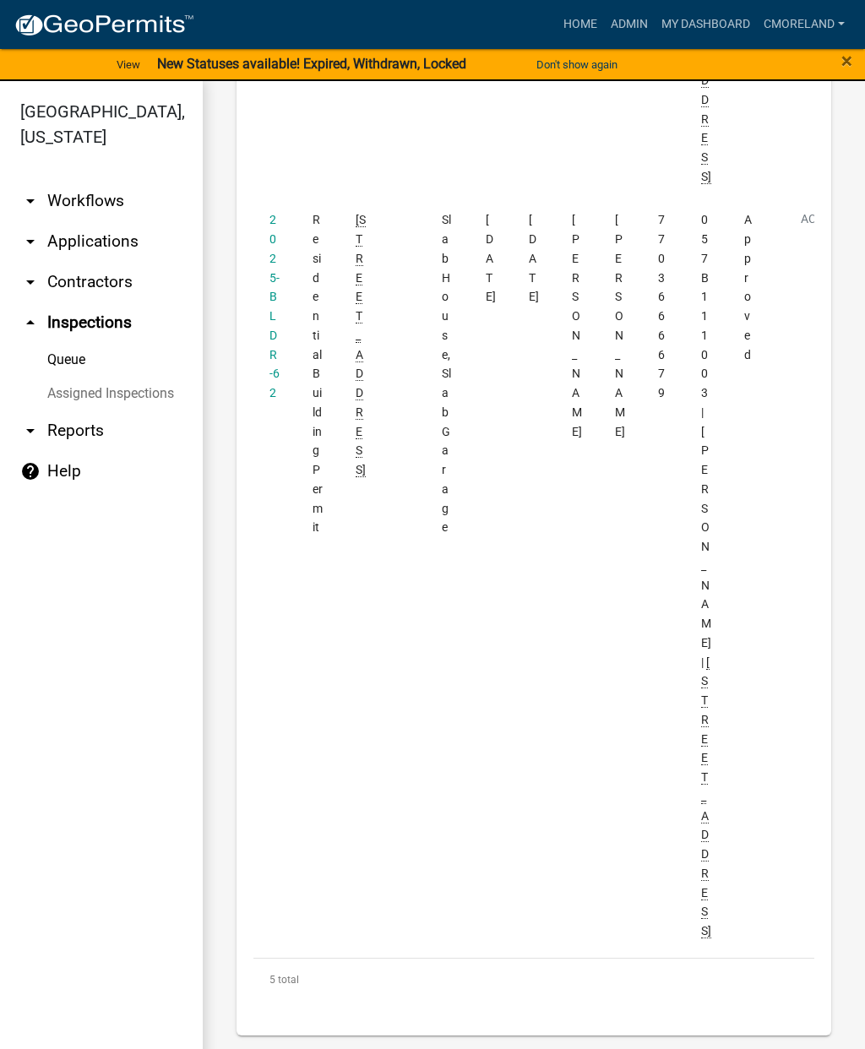
scroll to position [3936, 0]
